Goal: Task Accomplishment & Management: Use online tool/utility

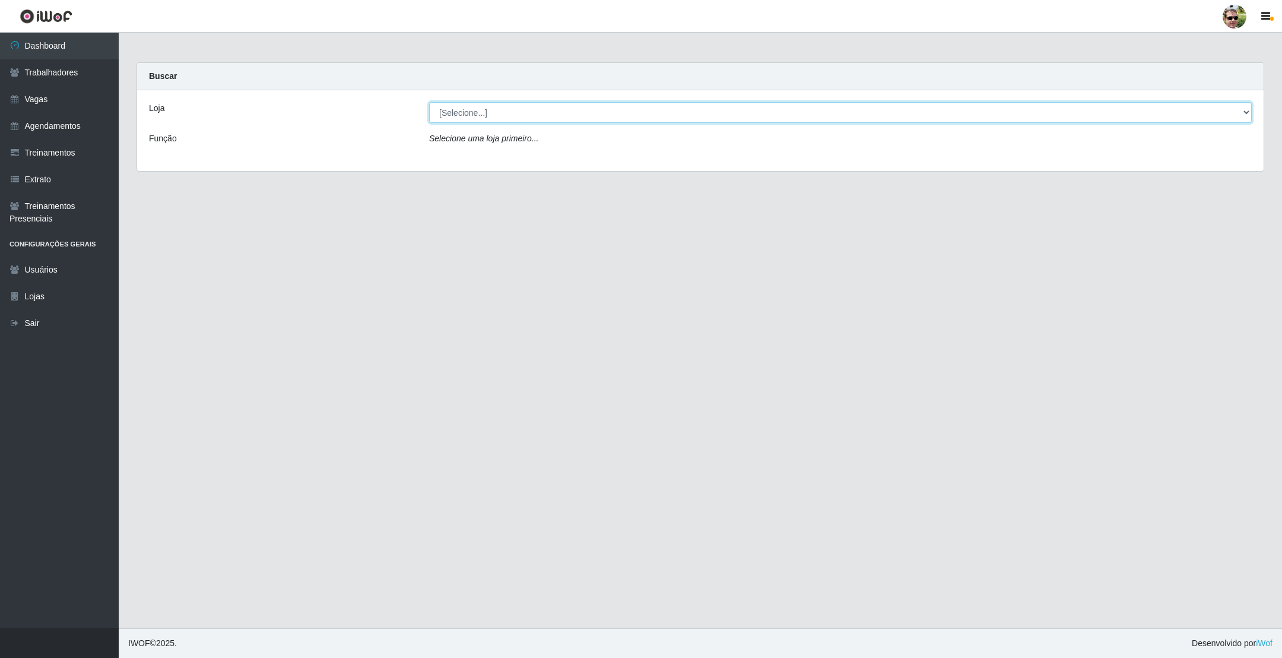
click at [497, 116] on select "[Selecione...] [PERSON_NAME] Supermercado - Gurinhém" at bounding box center [840, 112] width 823 height 21
select select "176"
click at [429, 102] on select "[Selecione...] [PERSON_NAME] Supermercado - Gurinhém" at bounding box center [840, 112] width 823 height 21
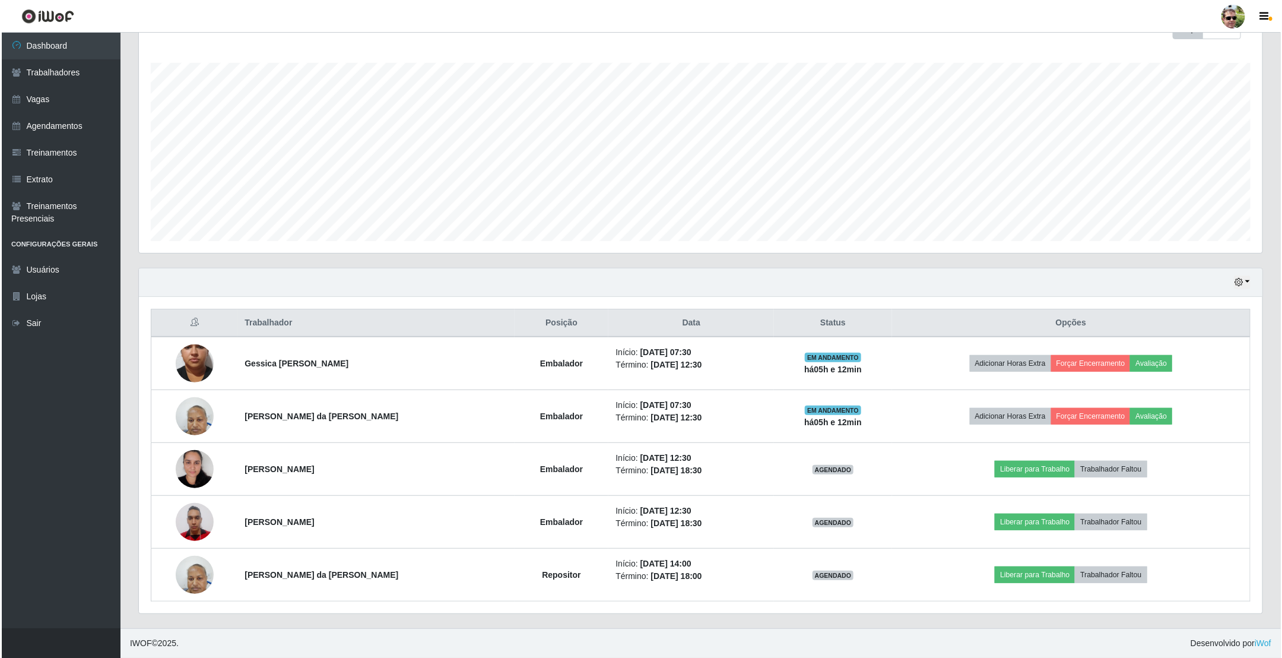
scroll to position [188, 0]
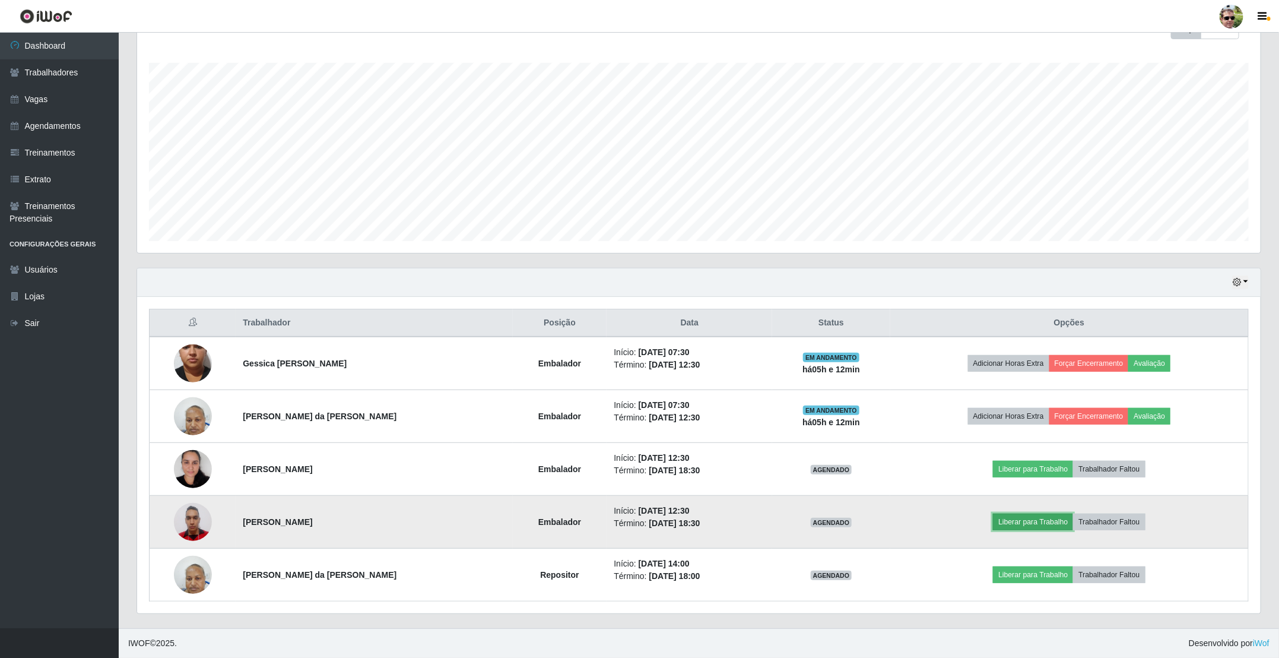
click at [1019, 513] on button "Liberar para Trabalho" at bounding box center [1033, 521] width 80 height 17
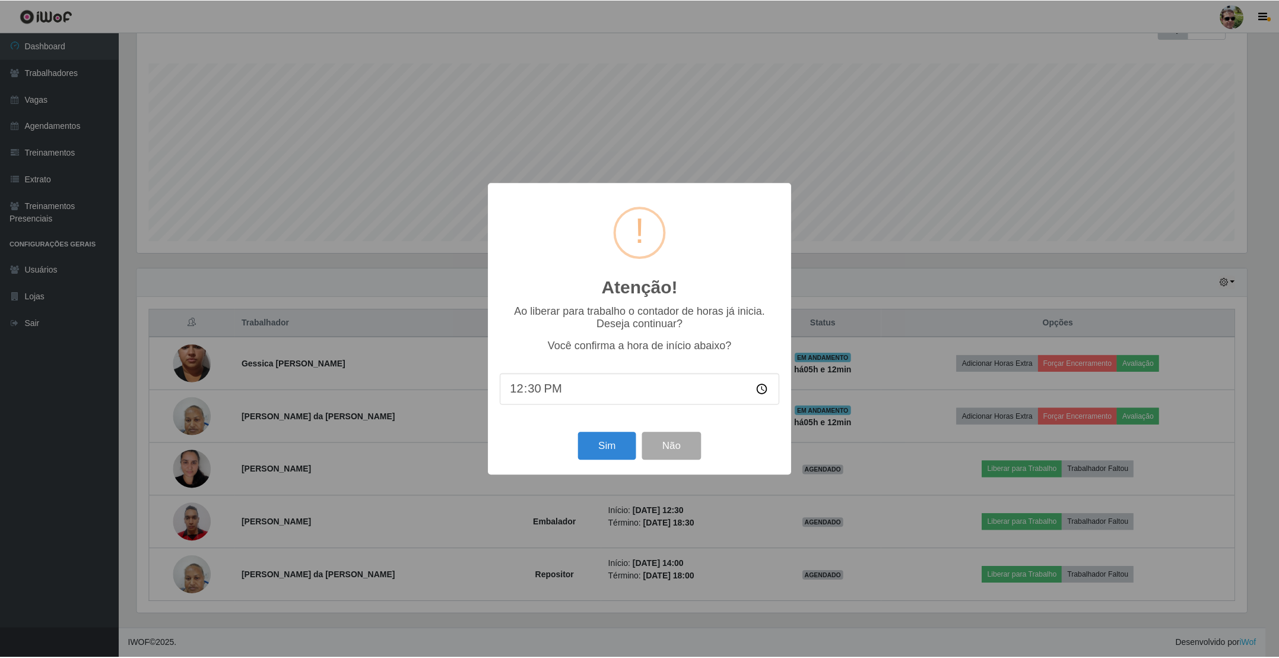
scroll to position [248, 1113]
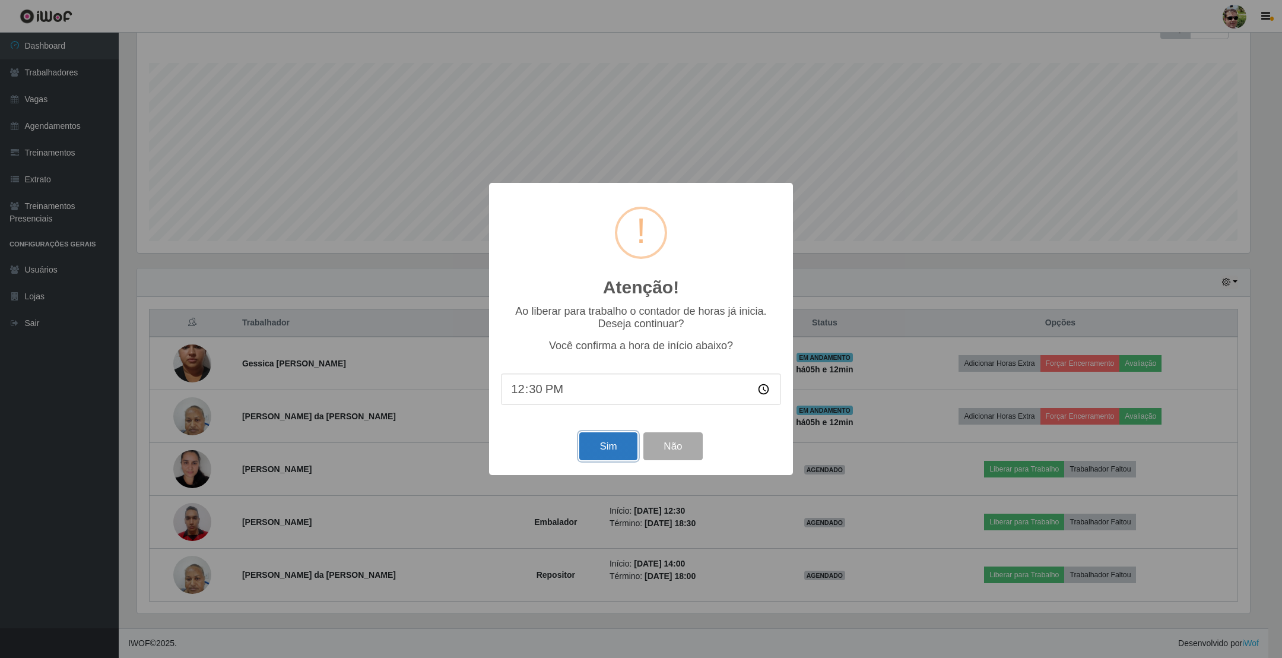
click at [613, 446] on button "Sim" at bounding box center [608, 446] width 58 height 28
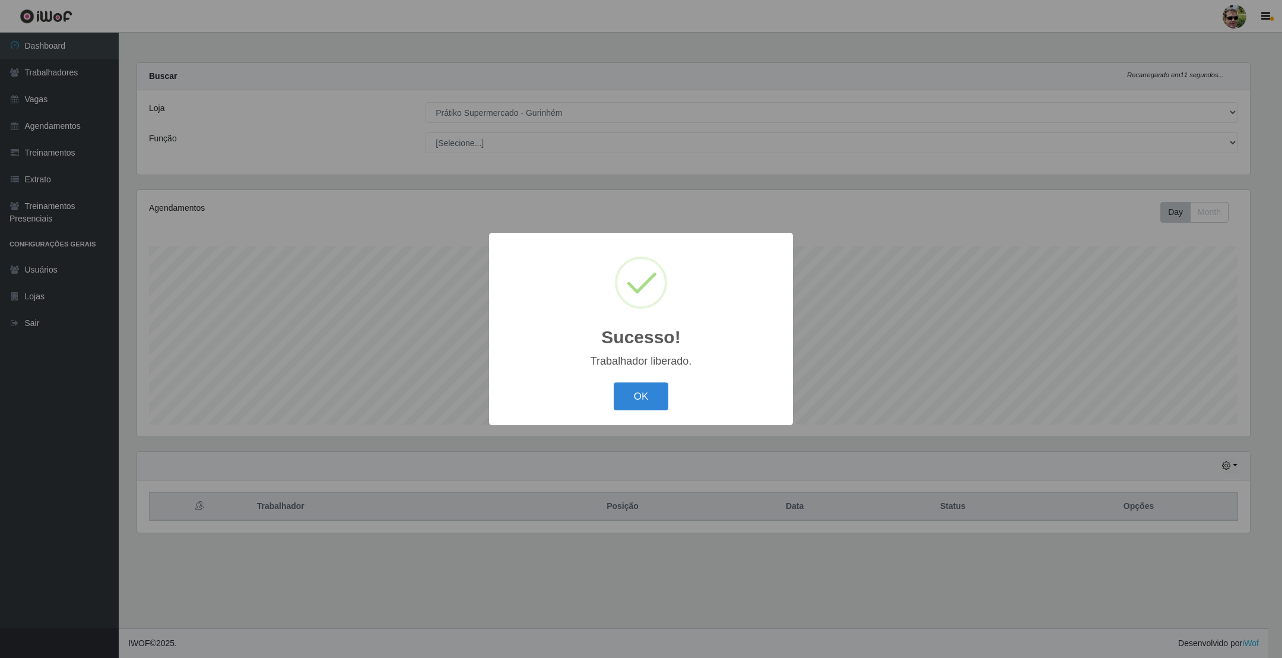
click at [614, 382] on button "OK" at bounding box center [641, 396] width 55 height 28
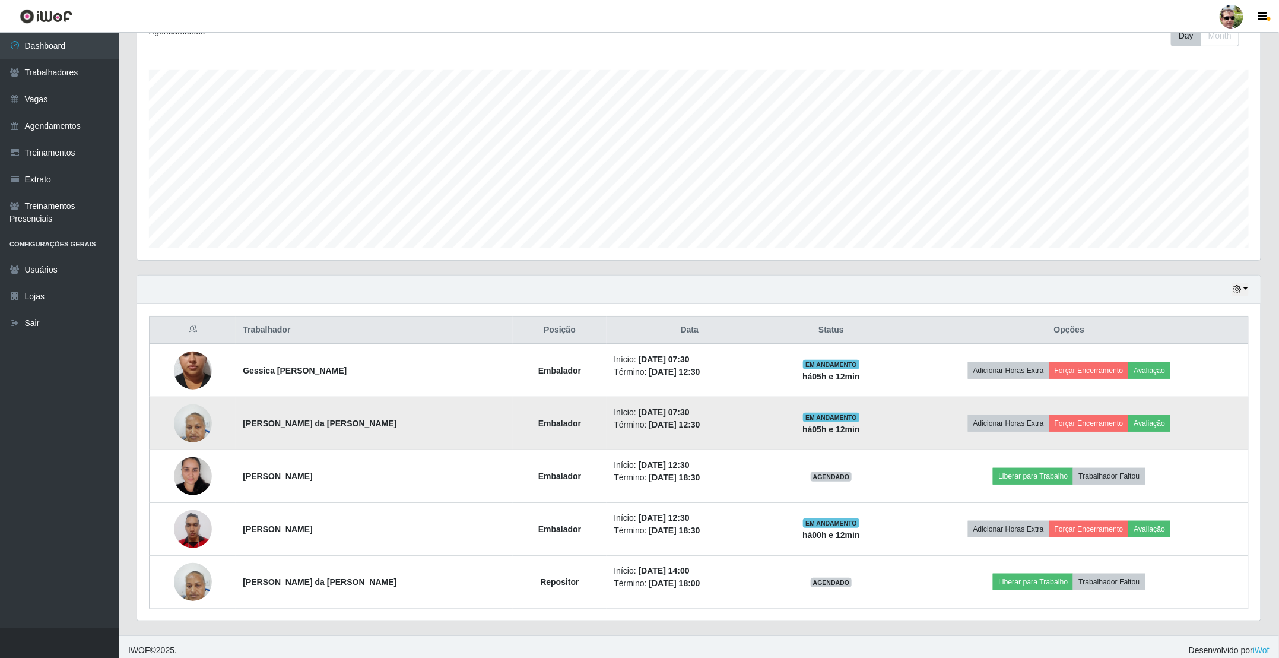
scroll to position [178, 0]
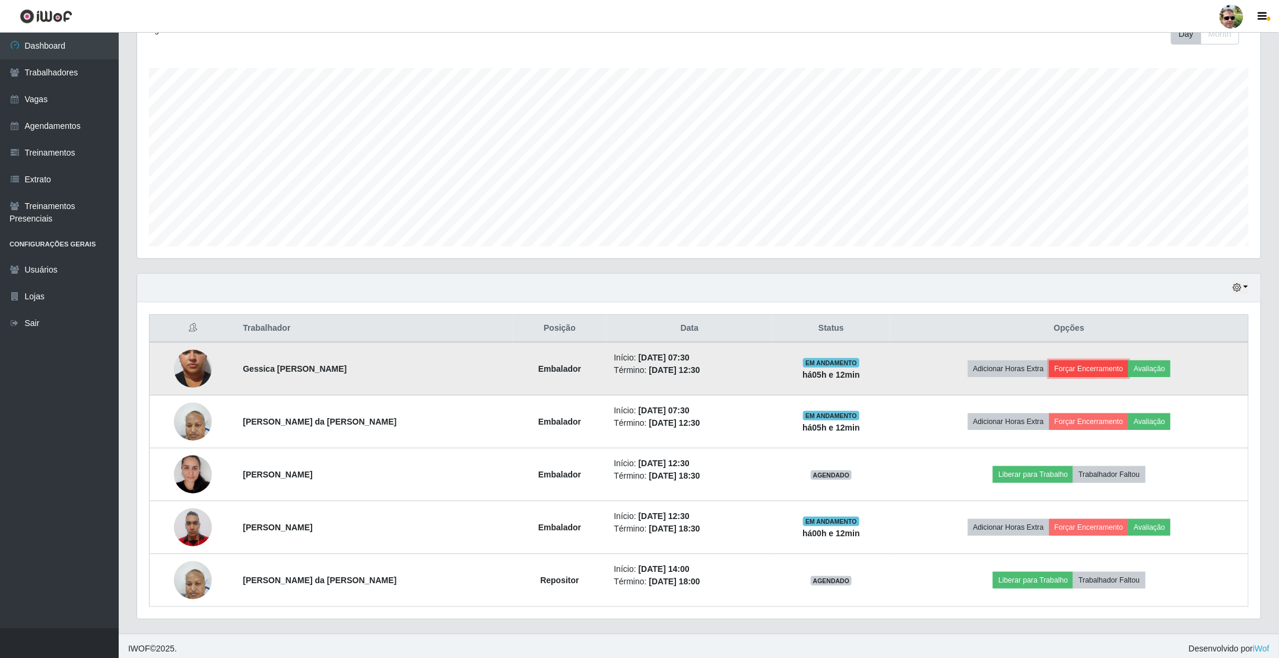
click at [1097, 369] on button "Forçar Encerramento" at bounding box center [1089, 368] width 80 height 17
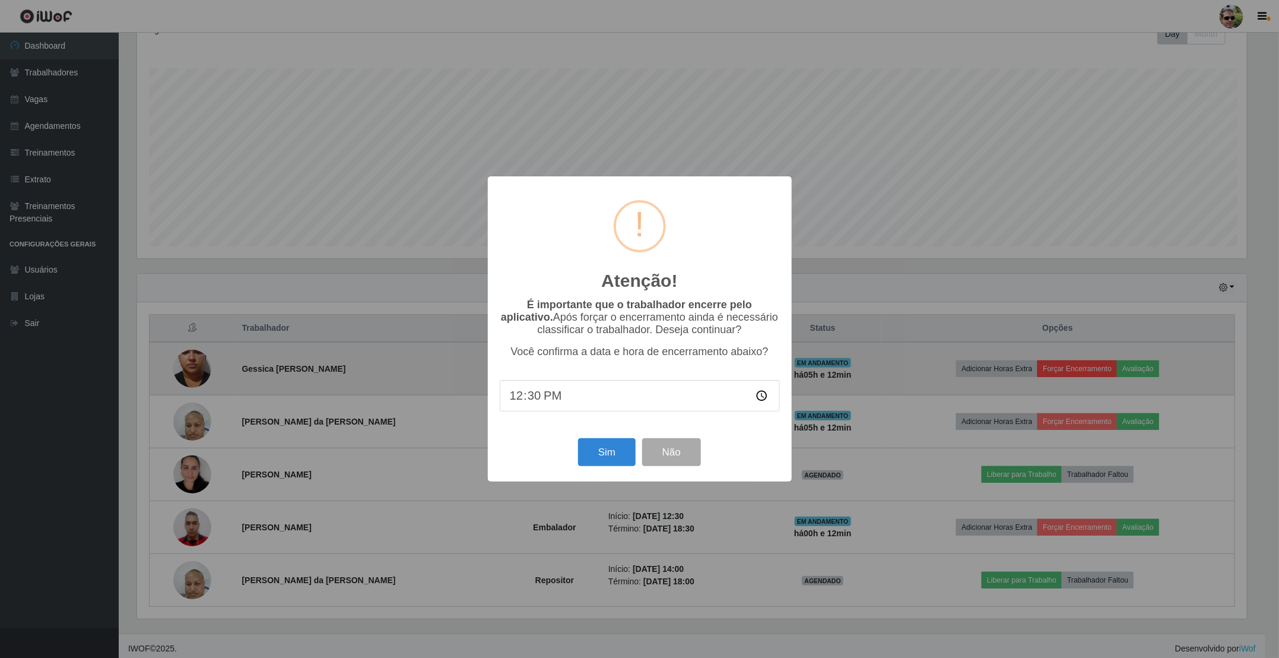
scroll to position [248, 1113]
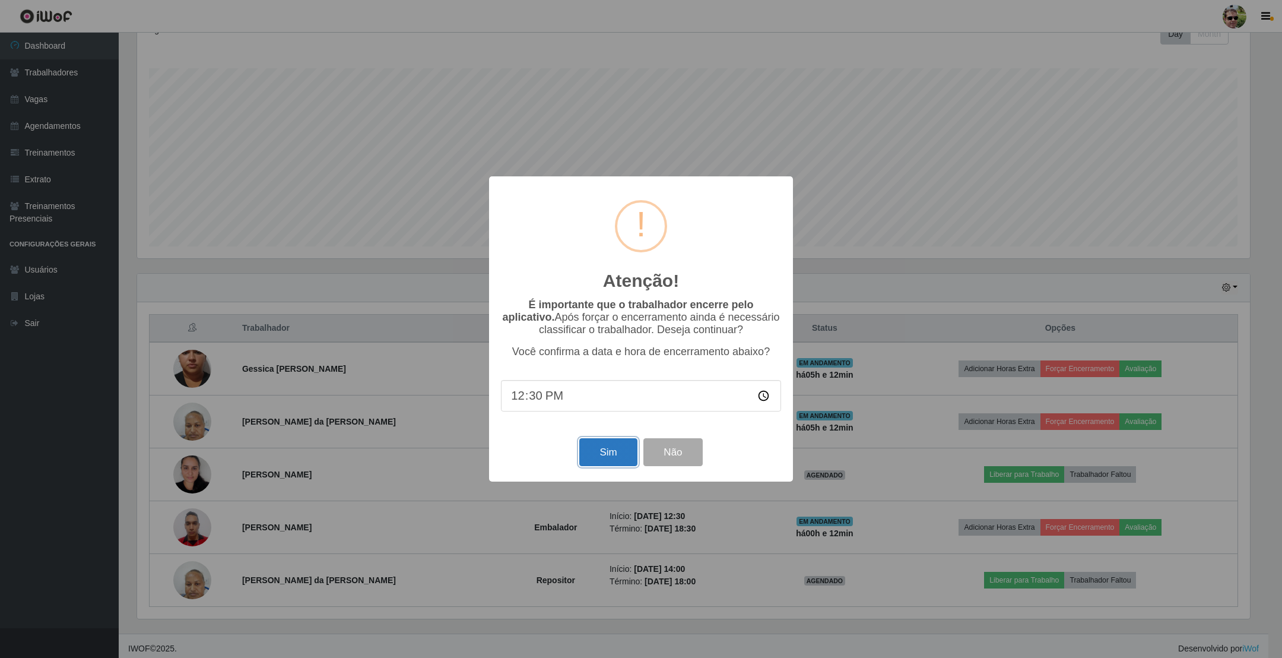
click at [616, 447] on button "Sim" at bounding box center [608, 452] width 58 height 28
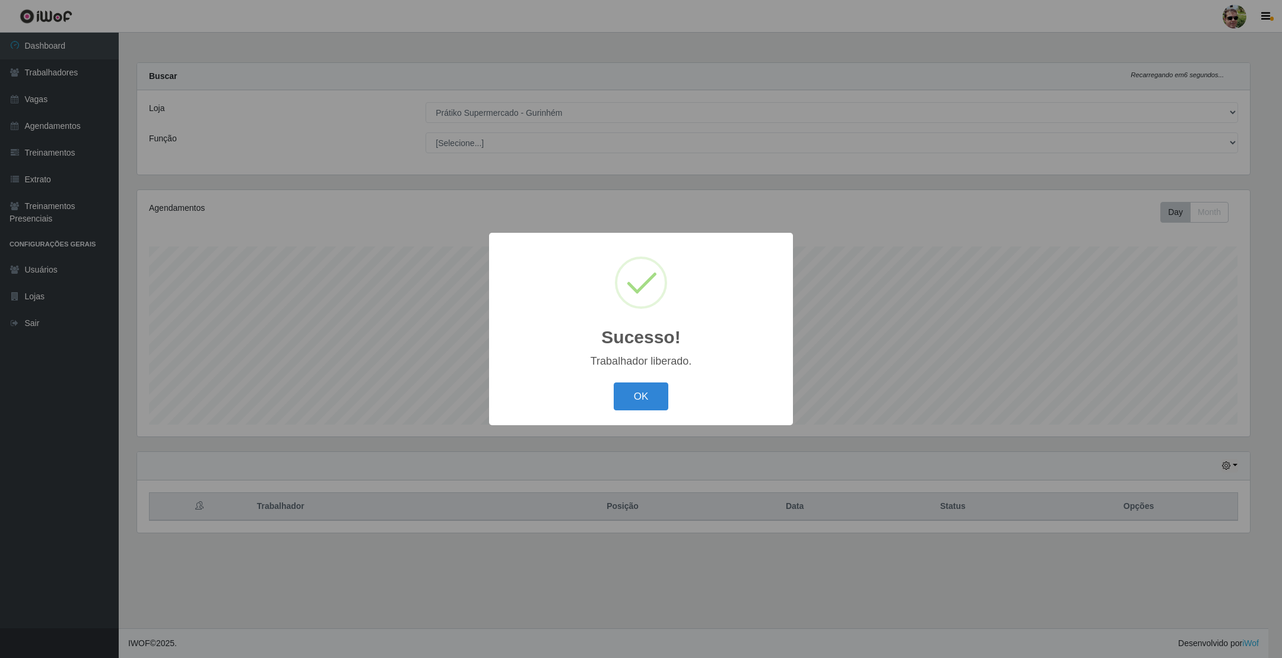
click at [614, 382] on button "OK" at bounding box center [641, 396] width 55 height 28
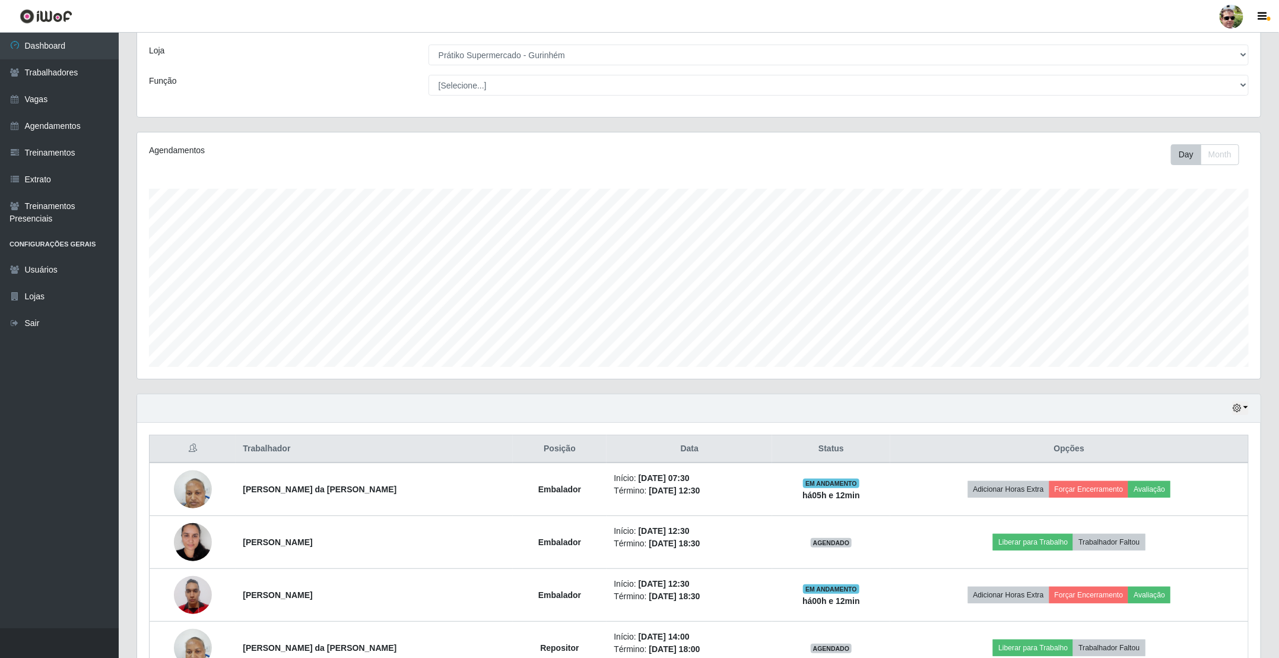
scroll to position [89, 0]
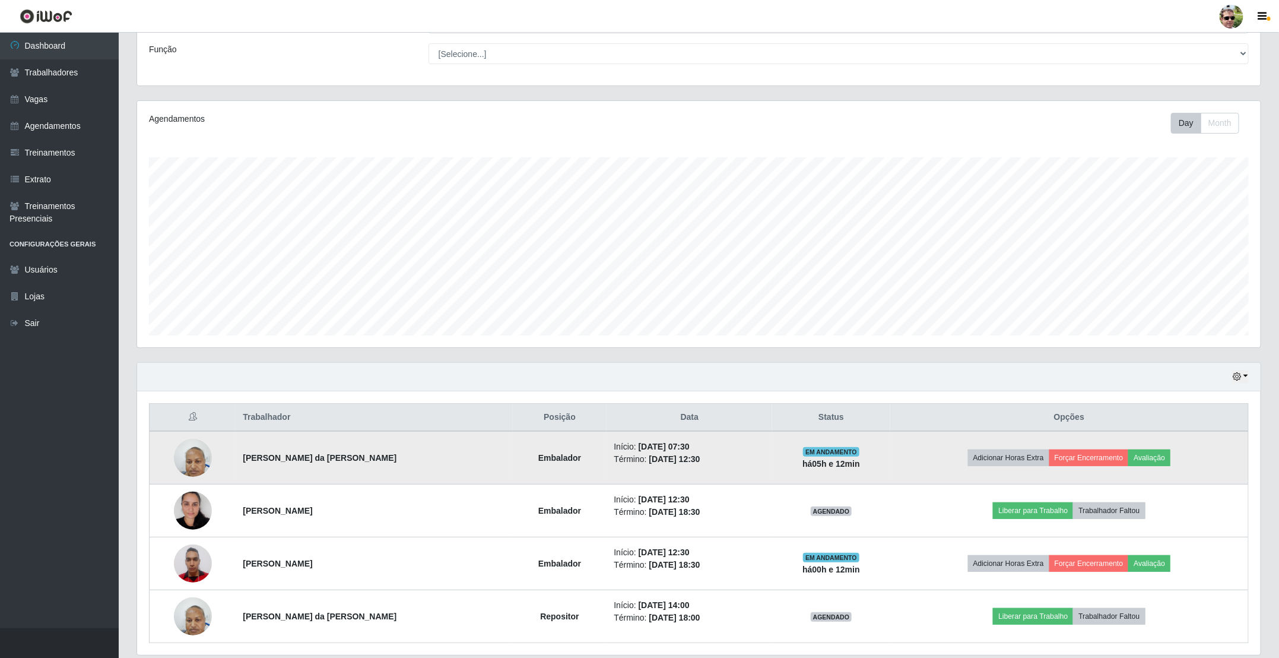
click at [1109, 472] on td "Adicionar Horas Extra Forçar Encerramento Avaliação" at bounding box center [1069, 457] width 359 height 53
click at [1099, 466] on button "Forçar Encerramento" at bounding box center [1089, 457] width 80 height 17
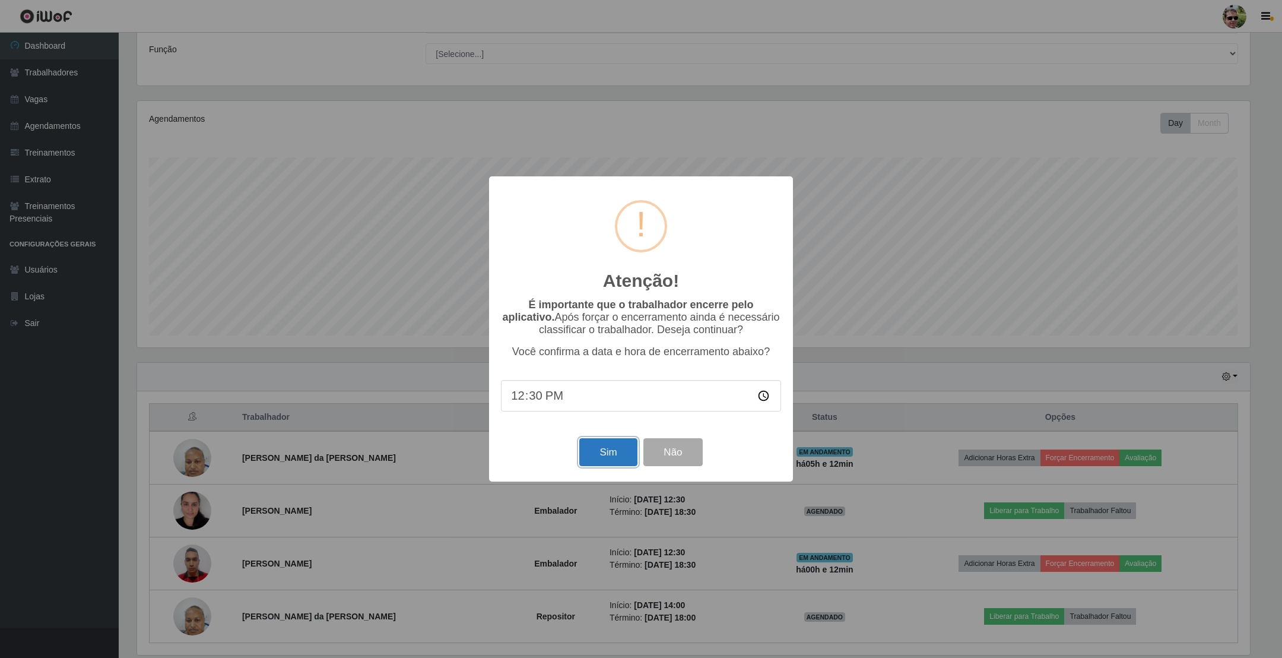
click at [607, 451] on button "Sim" at bounding box center [608, 452] width 58 height 28
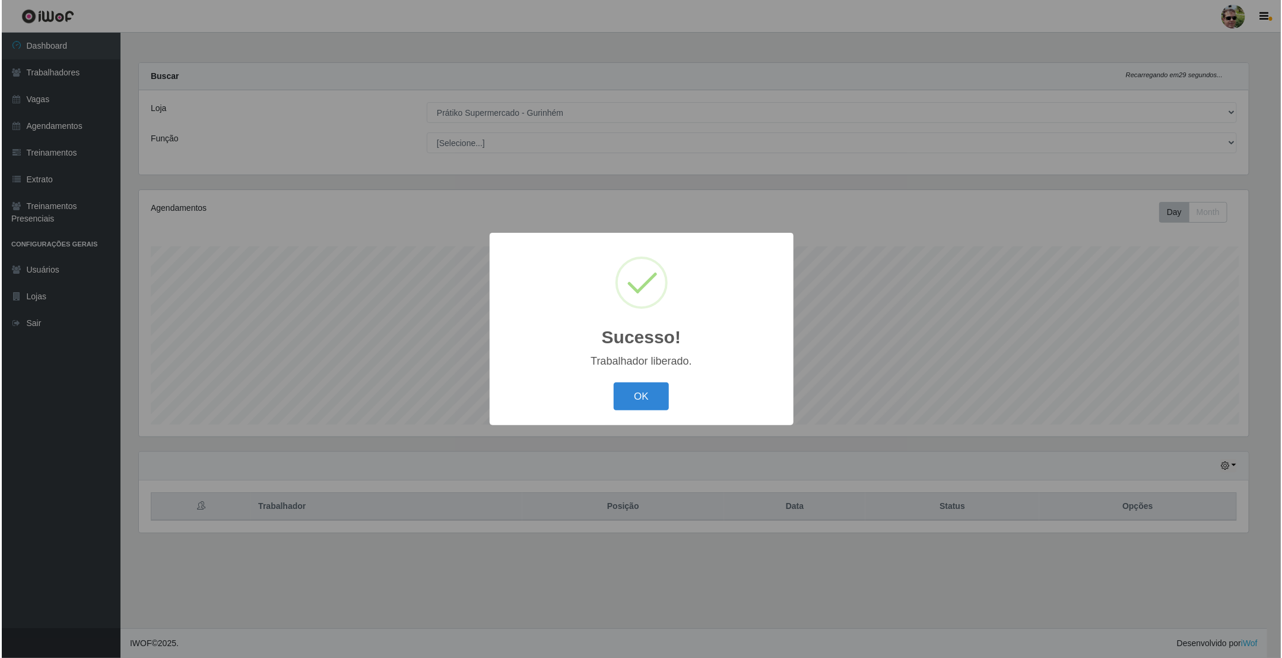
scroll to position [0, 0]
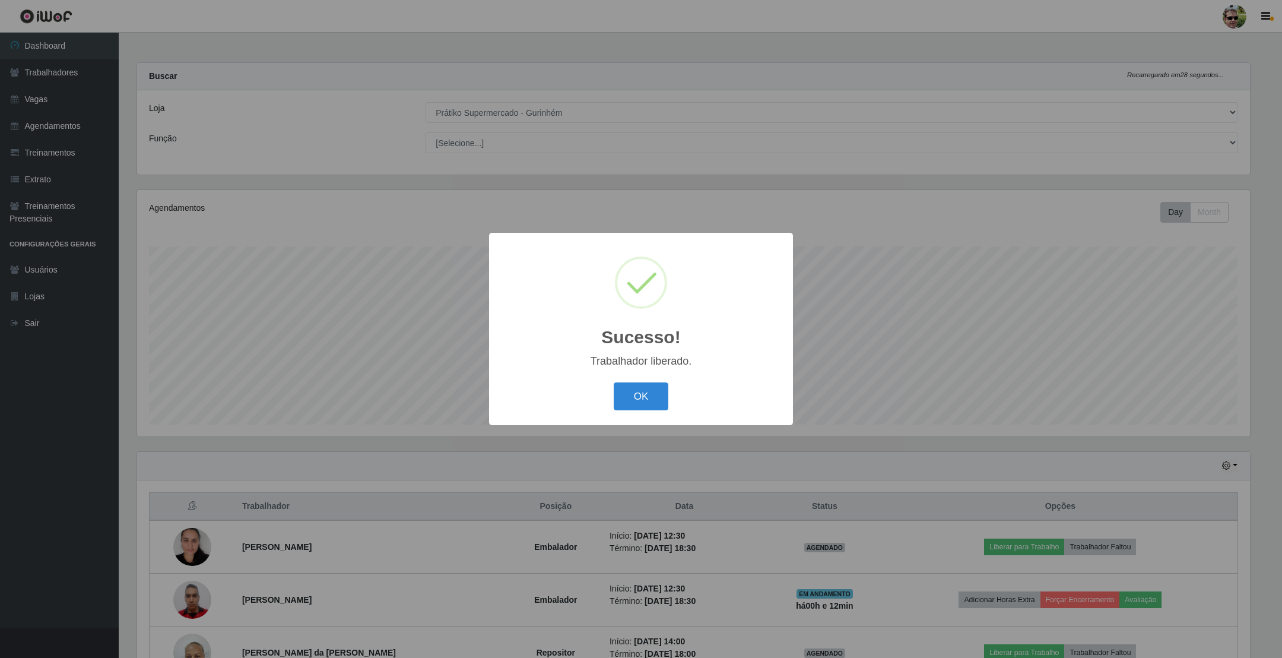
click at [614, 382] on button "OK" at bounding box center [641, 396] width 55 height 28
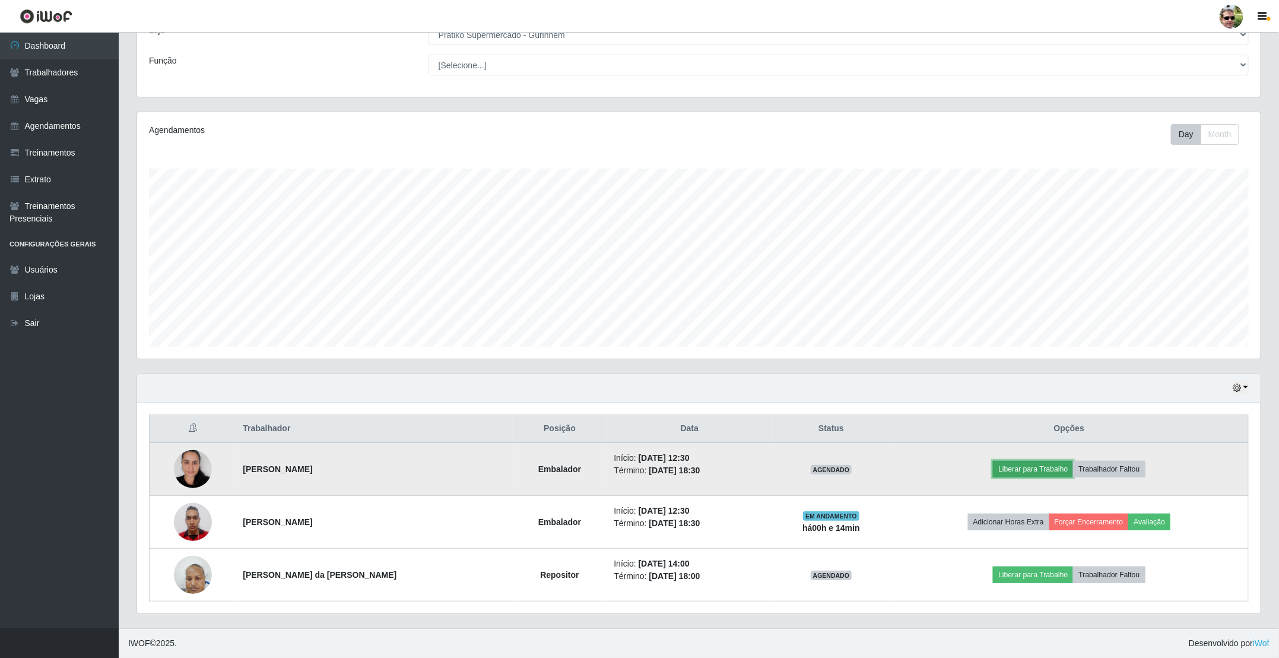
click at [1025, 464] on button "Liberar para Trabalho" at bounding box center [1033, 469] width 80 height 17
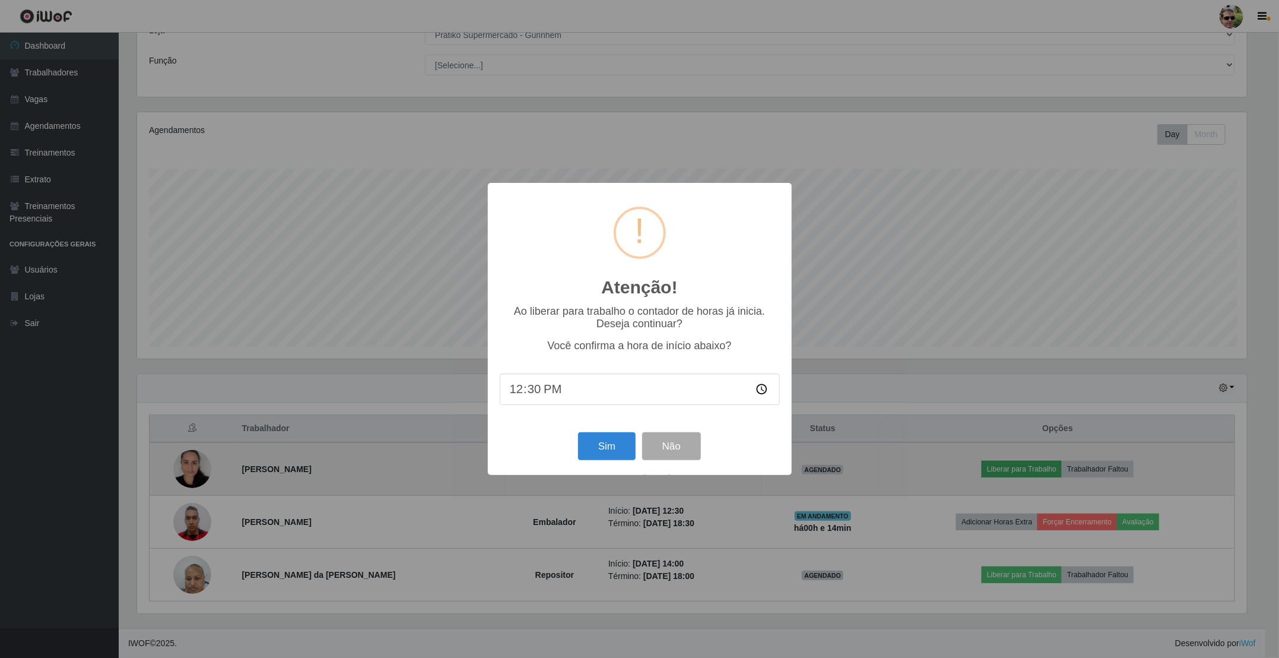
scroll to position [248, 1113]
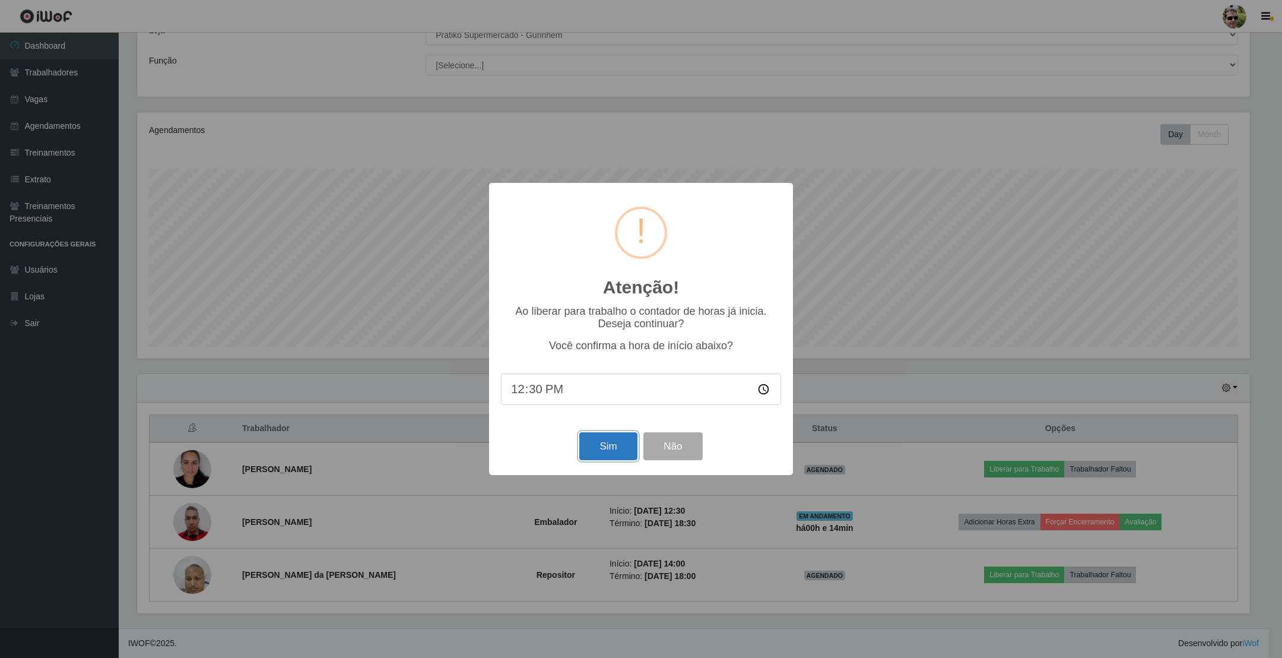
click at [608, 447] on button "Sim" at bounding box center [608, 446] width 58 height 28
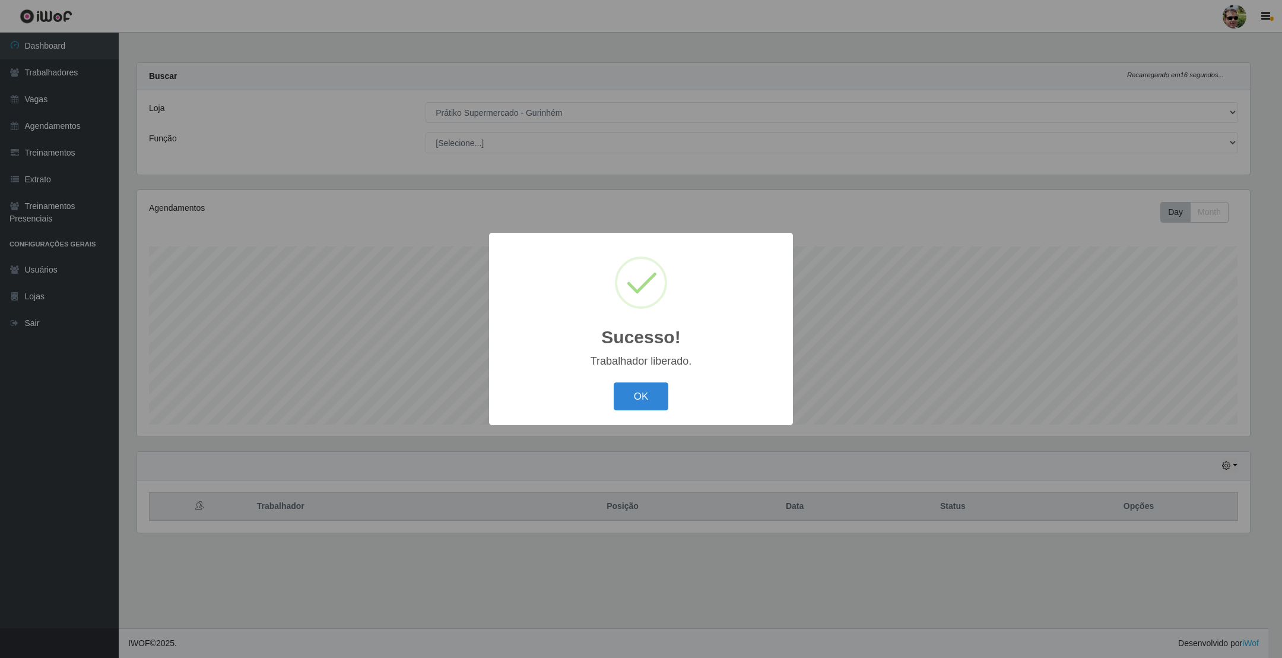
click at [614, 382] on button "OK" at bounding box center [641, 396] width 55 height 28
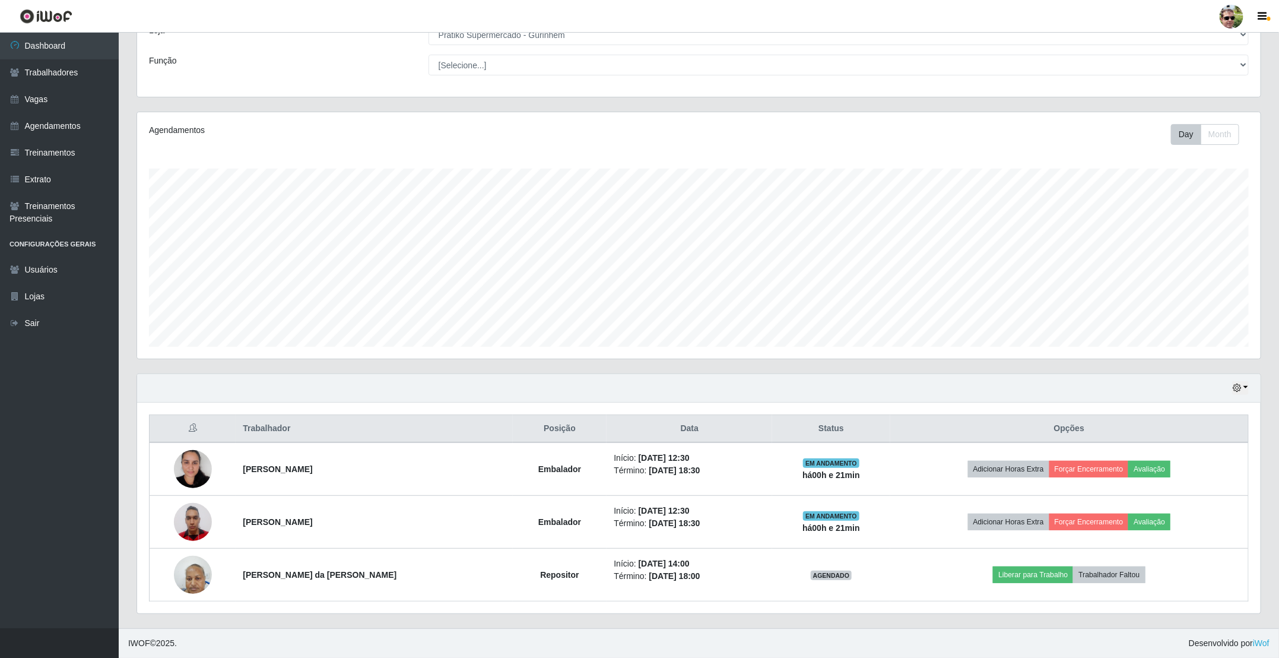
scroll to position [82, 0]
